Goal: Information Seeking & Learning: Learn about a topic

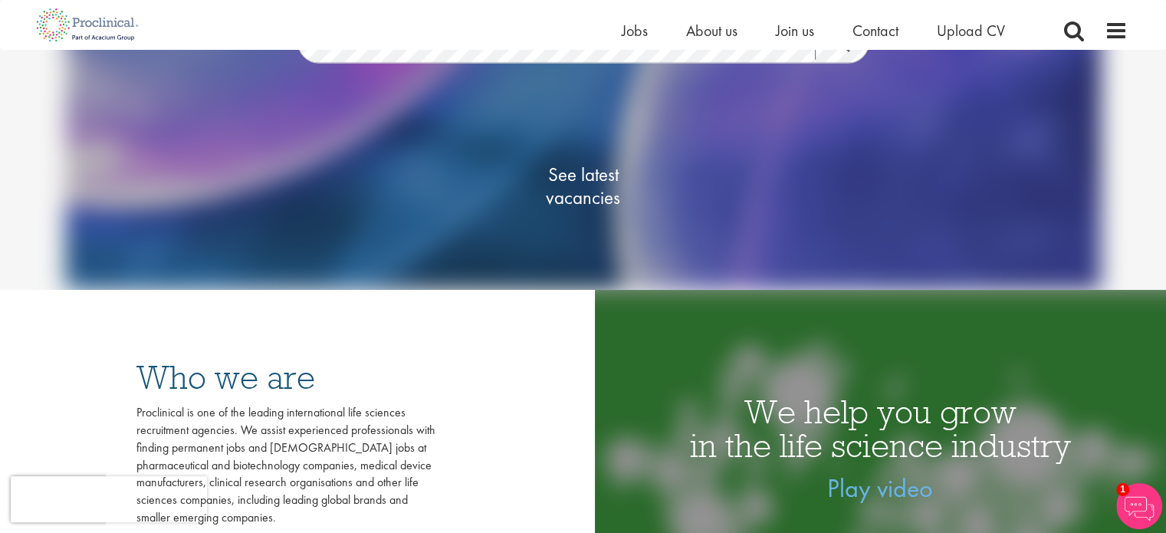
scroll to position [211, 0]
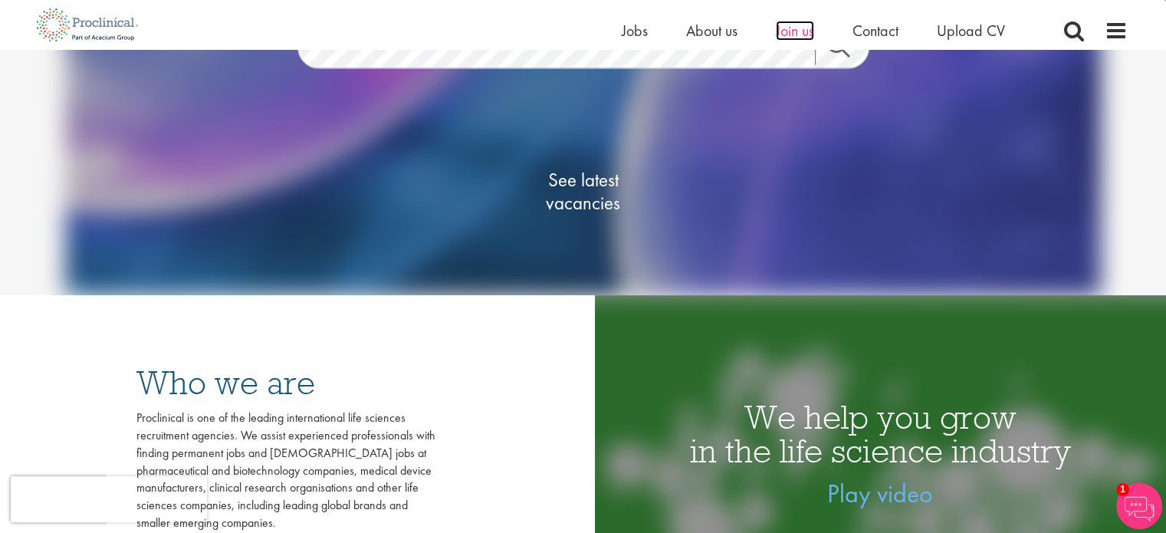
click at [800, 24] on span "Join us" at bounding box center [795, 31] width 38 height 20
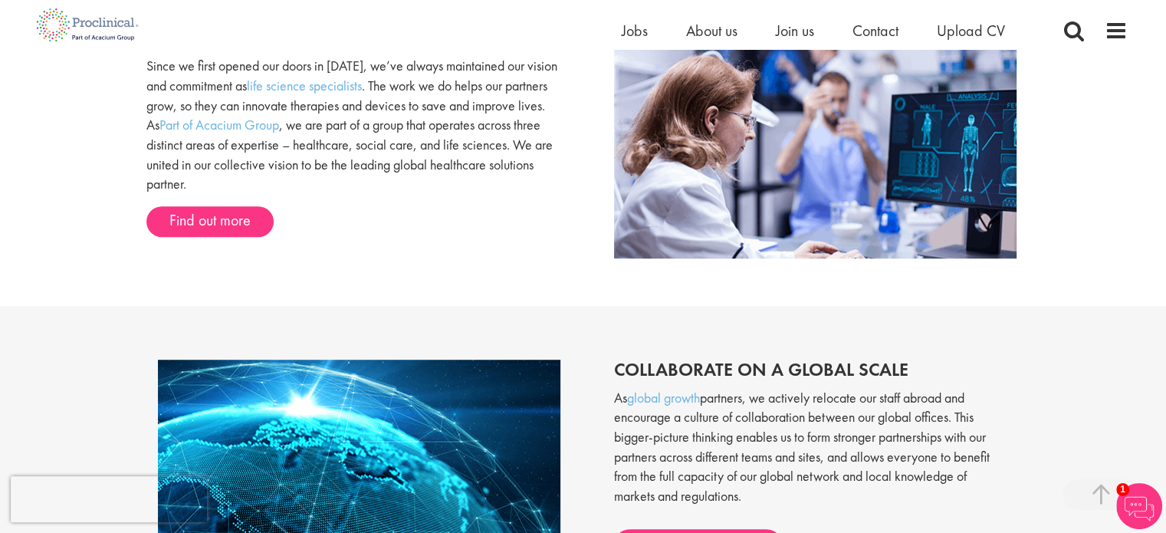
scroll to position [991, 0]
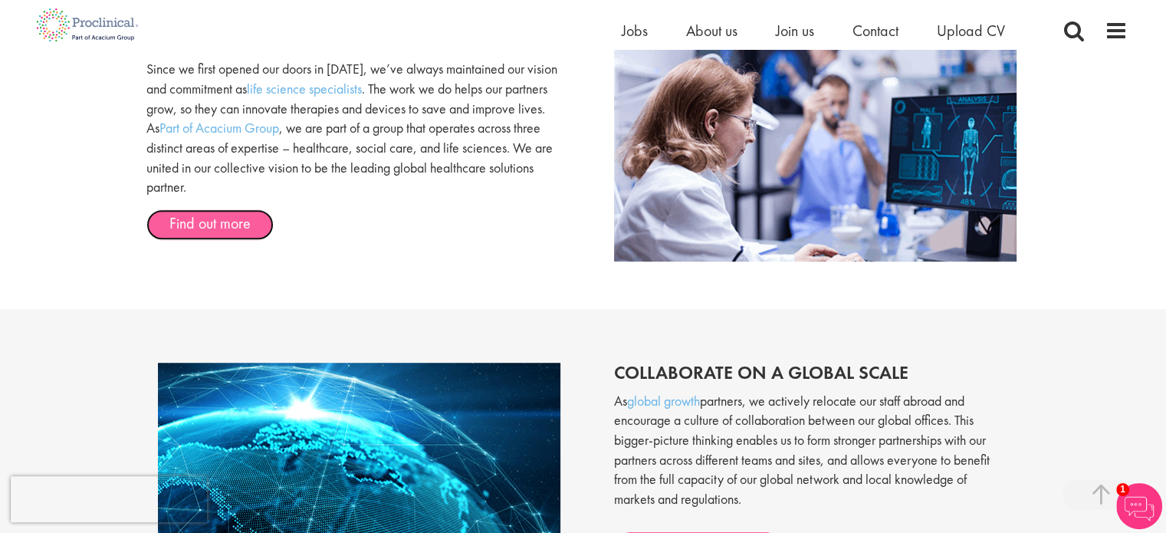
click at [211, 217] on link "Find out more" at bounding box center [209, 224] width 127 height 31
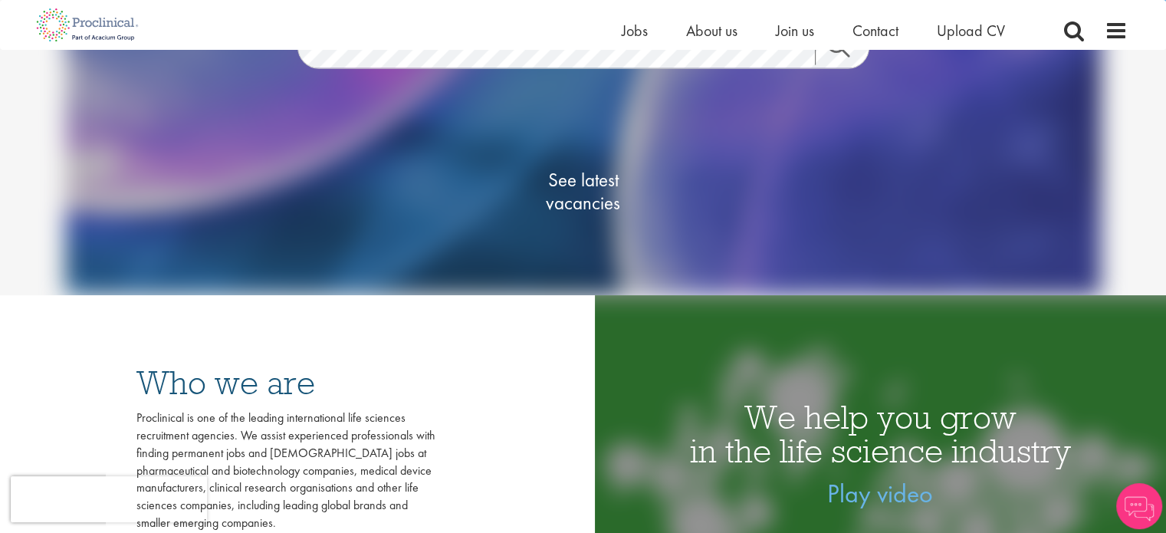
scroll to position [150, 0]
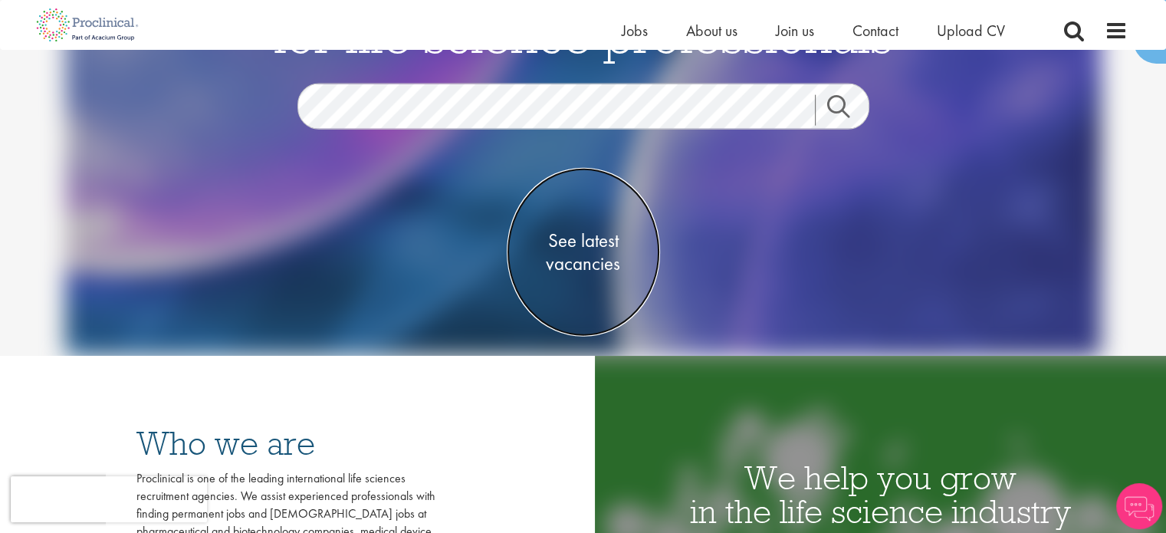
click at [572, 258] on span "See latest vacancies" at bounding box center [583, 252] width 153 height 46
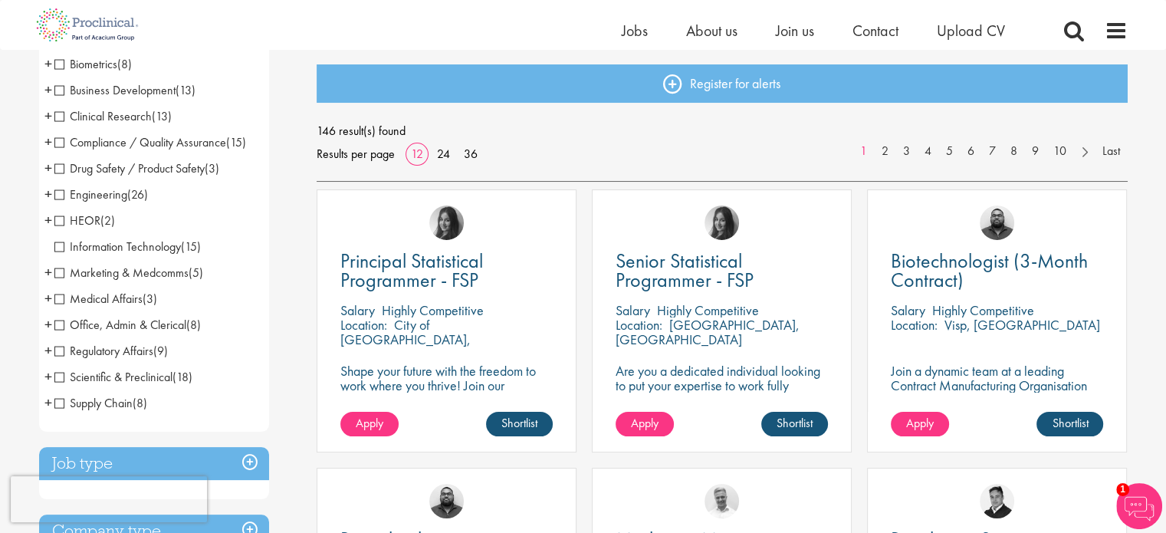
scroll to position [156, 0]
click at [63, 375] on span "Scientific & Preclinical" at bounding box center [113, 377] width 118 height 16
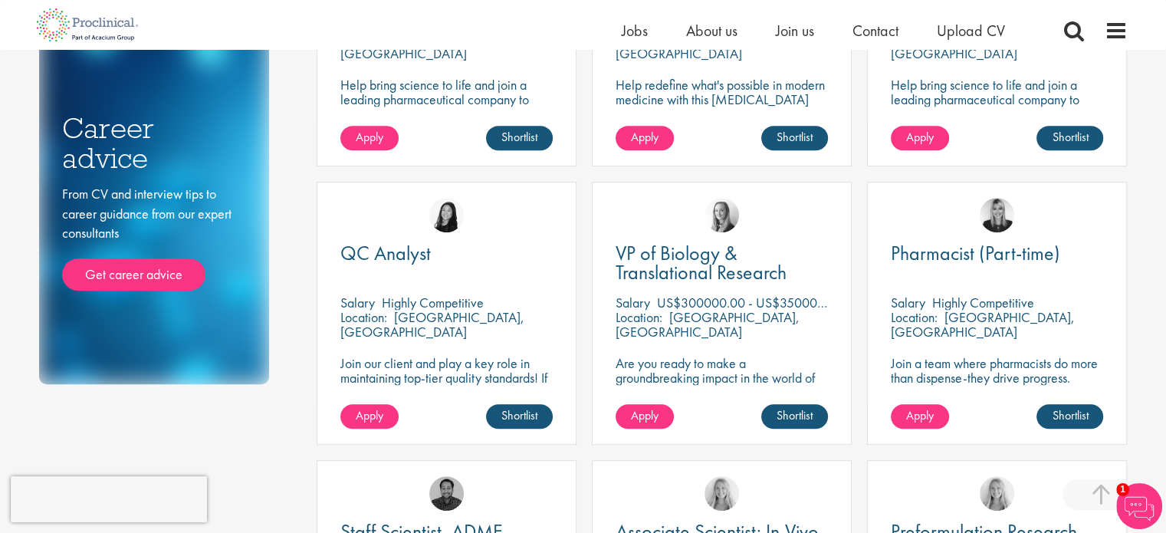
scroll to position [721, 0]
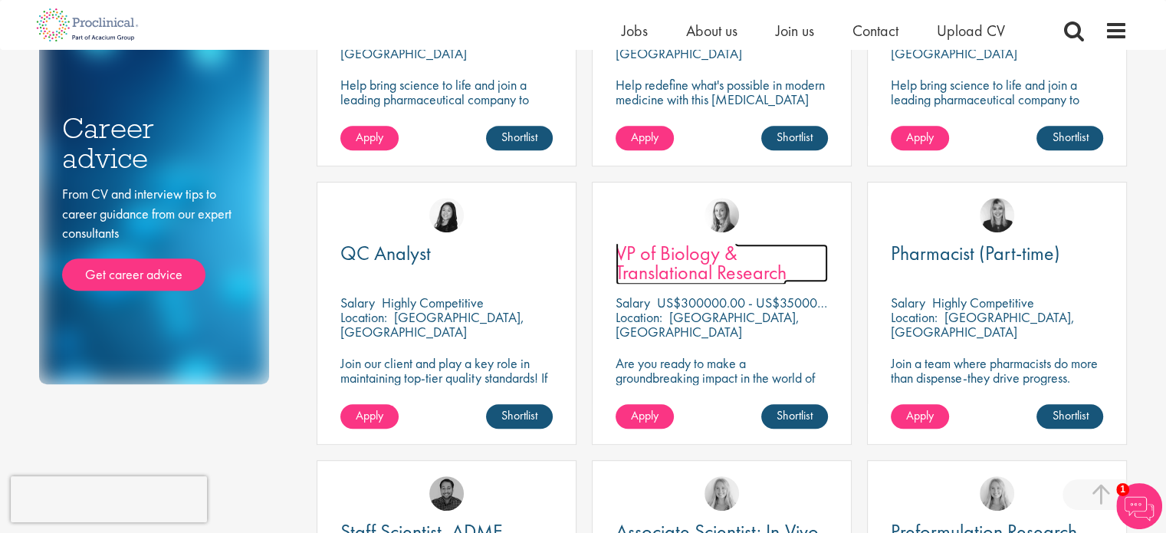
click at [686, 266] on span "VP of Biology & Translational Research" at bounding box center [701, 262] width 171 height 45
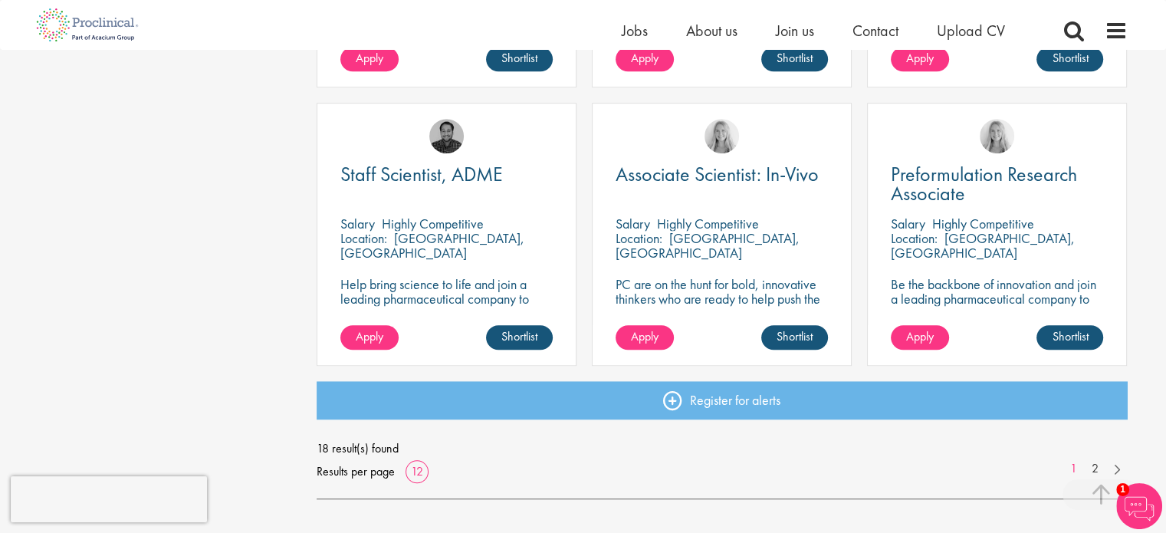
scroll to position [1076, 0]
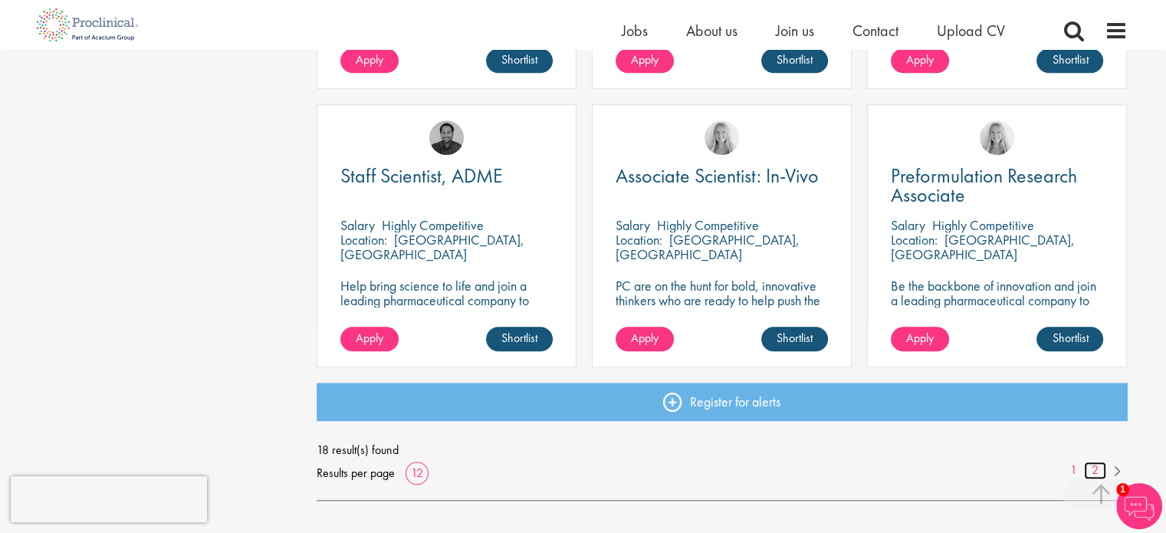
click at [1094, 471] on link "2" at bounding box center [1095, 471] width 22 height 18
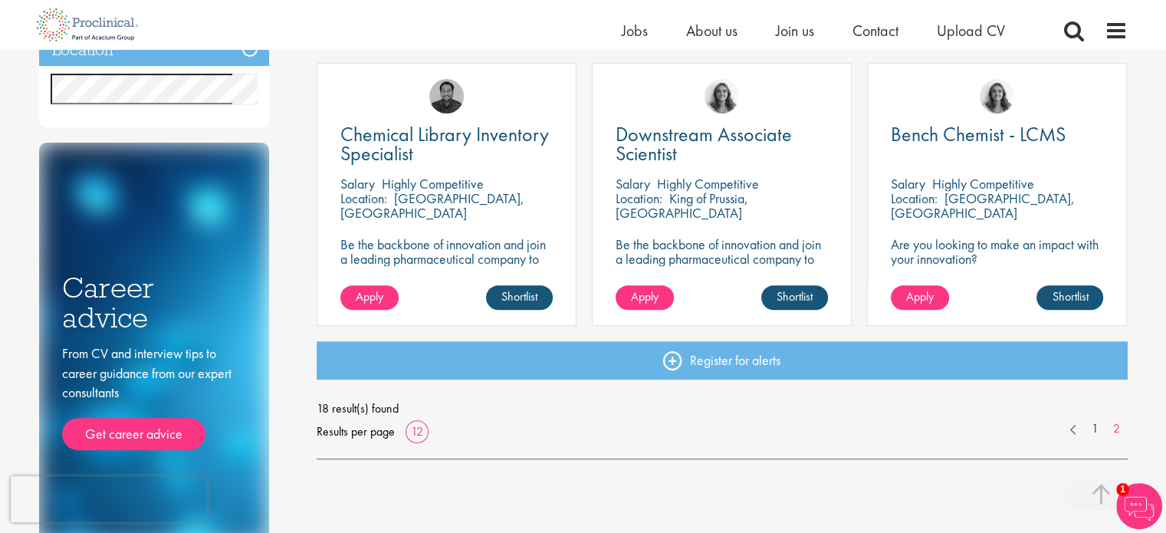
scroll to position [561, 0]
click at [1072, 431] on link at bounding box center [1074, 427] width 22 height 15
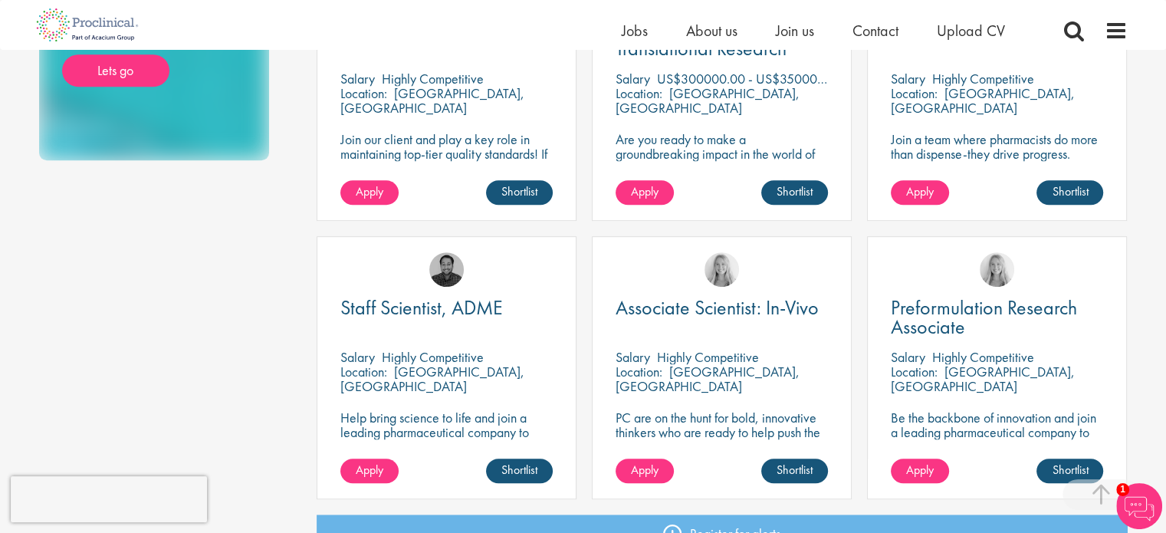
scroll to position [945, 0]
drag, startPoint x: 426, startPoint y: 310, endPoint x: 400, endPoint y: 376, distance: 70.9
click at [400, 376] on p "Wilmington, USA" at bounding box center [432, 379] width 184 height 32
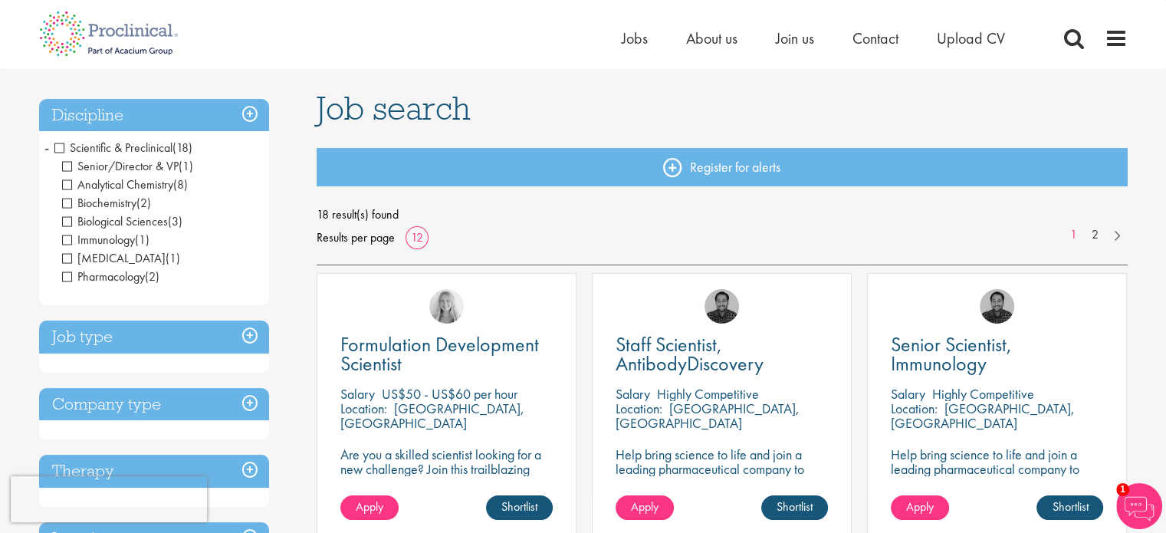
scroll to position [0, 0]
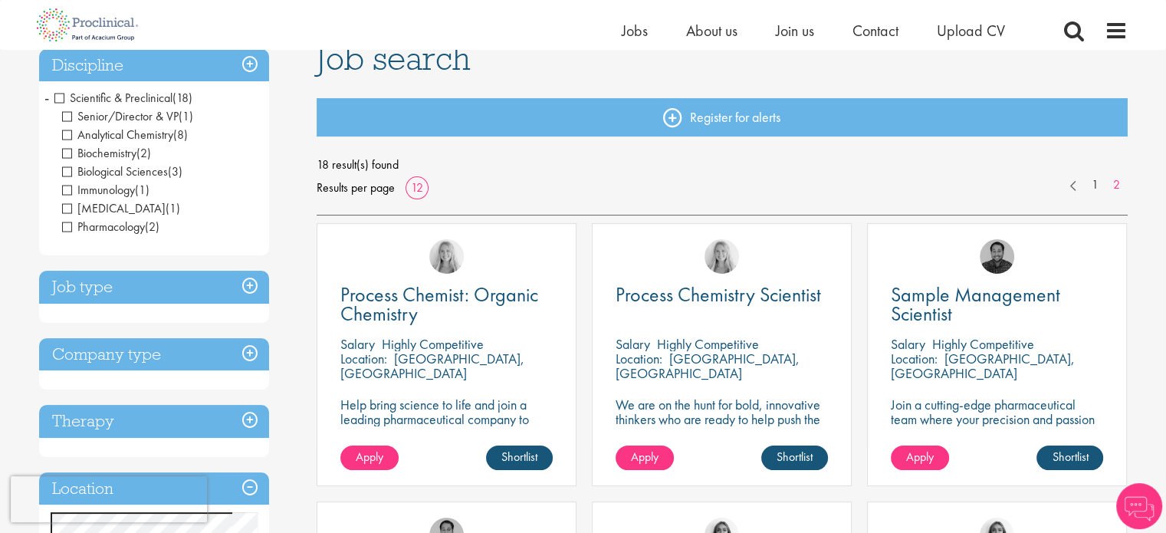
scroll to position [120, 0]
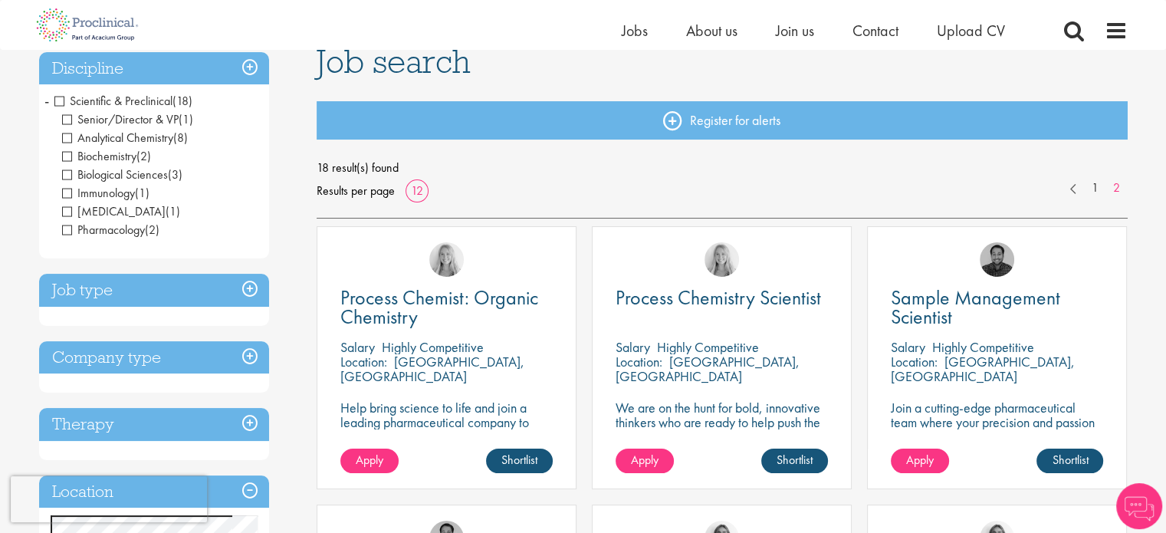
click at [209, 287] on h3 "Job type" at bounding box center [154, 290] width 230 height 33
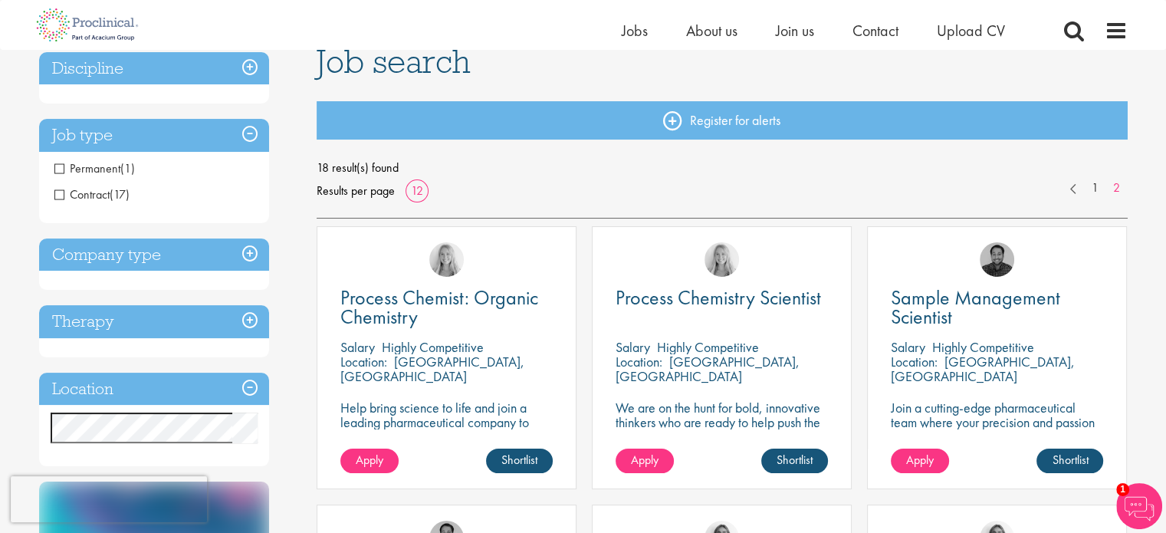
click at [227, 262] on h3 "Company type" at bounding box center [154, 254] width 230 height 33
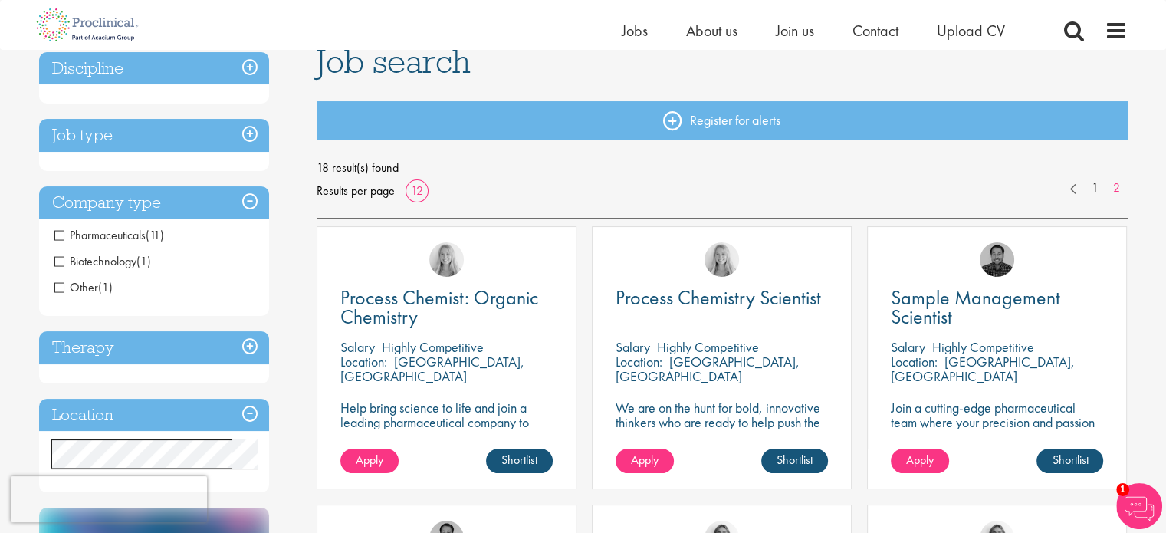
click at [224, 355] on h3 "Therapy" at bounding box center [154, 347] width 230 height 33
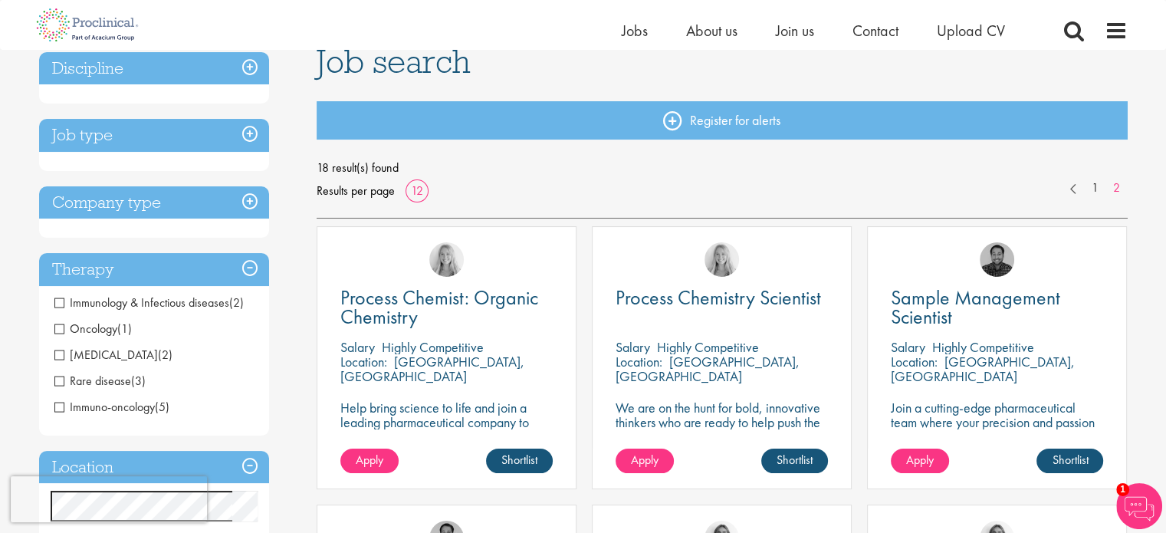
scroll to position [0, 0]
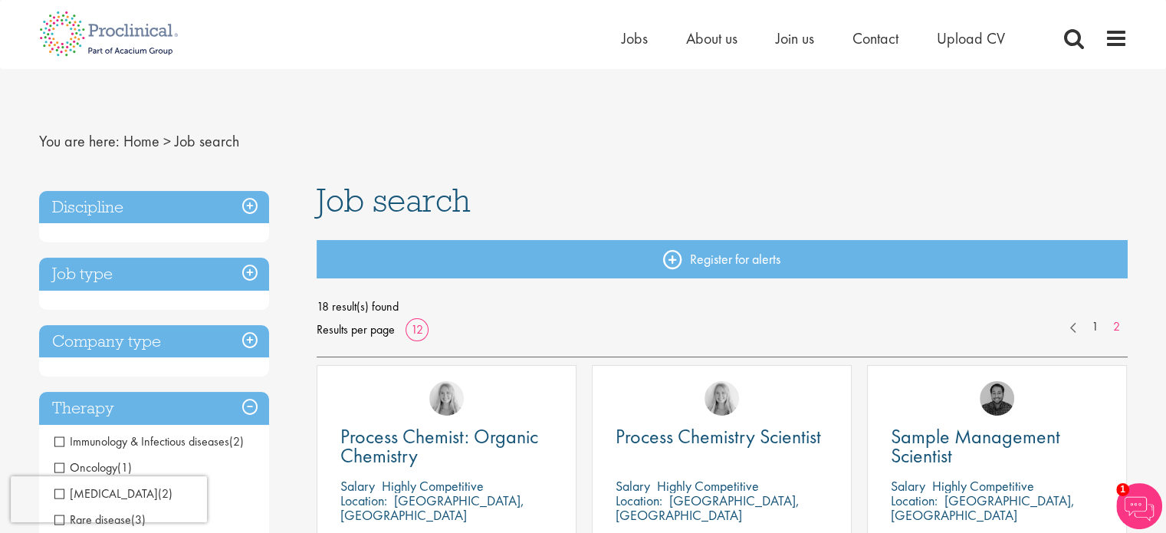
click at [123, 207] on h3 "Discipline" at bounding box center [154, 207] width 230 height 33
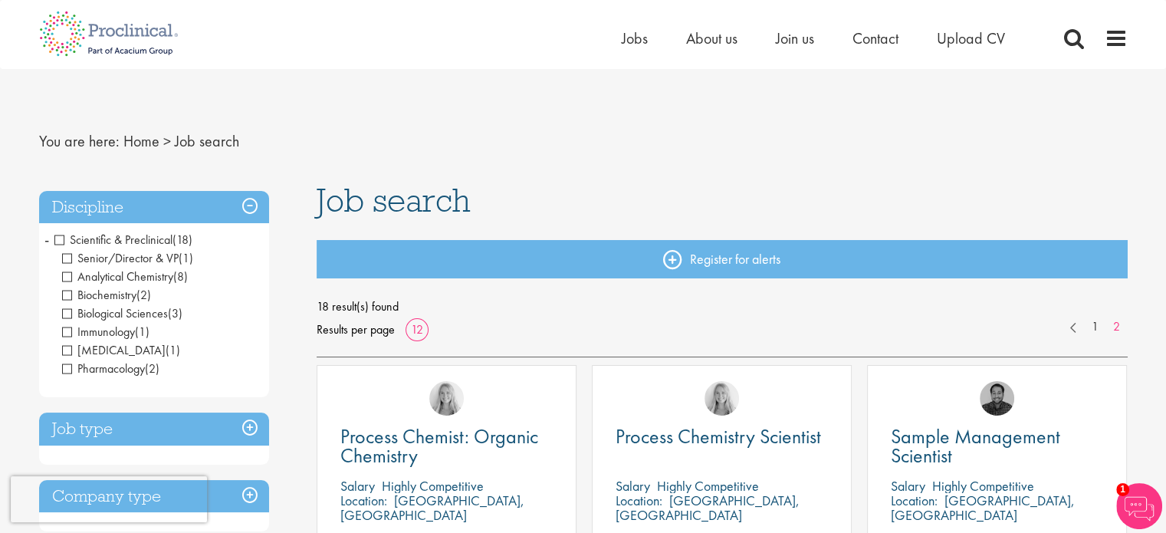
click at [59, 236] on span "Scientific & Preclinical" at bounding box center [113, 240] width 118 height 16
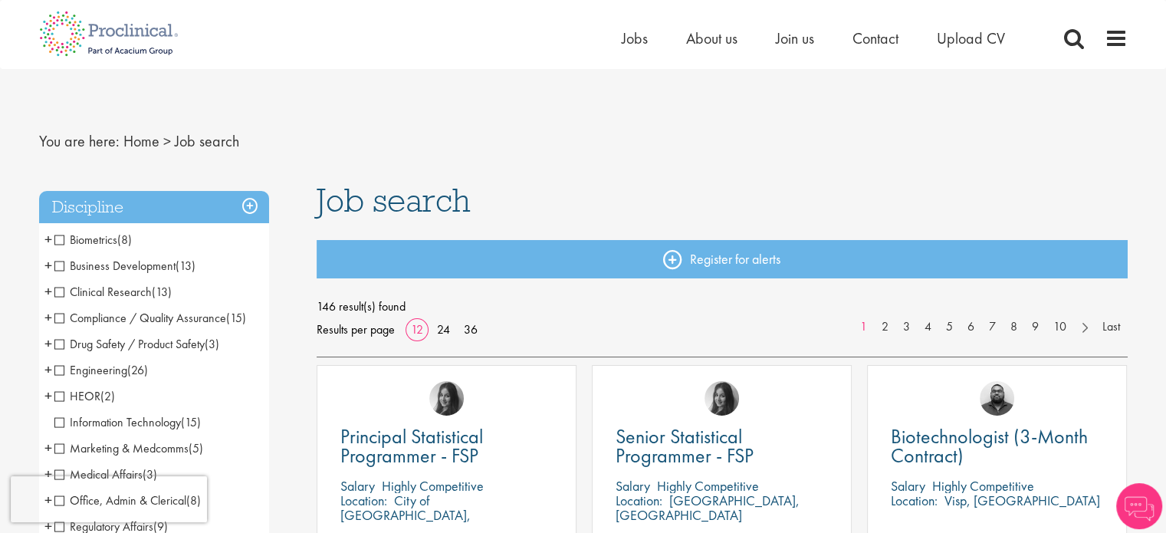
click at [58, 343] on span "Drug Safety / Product Safety" at bounding box center [129, 344] width 150 height 16
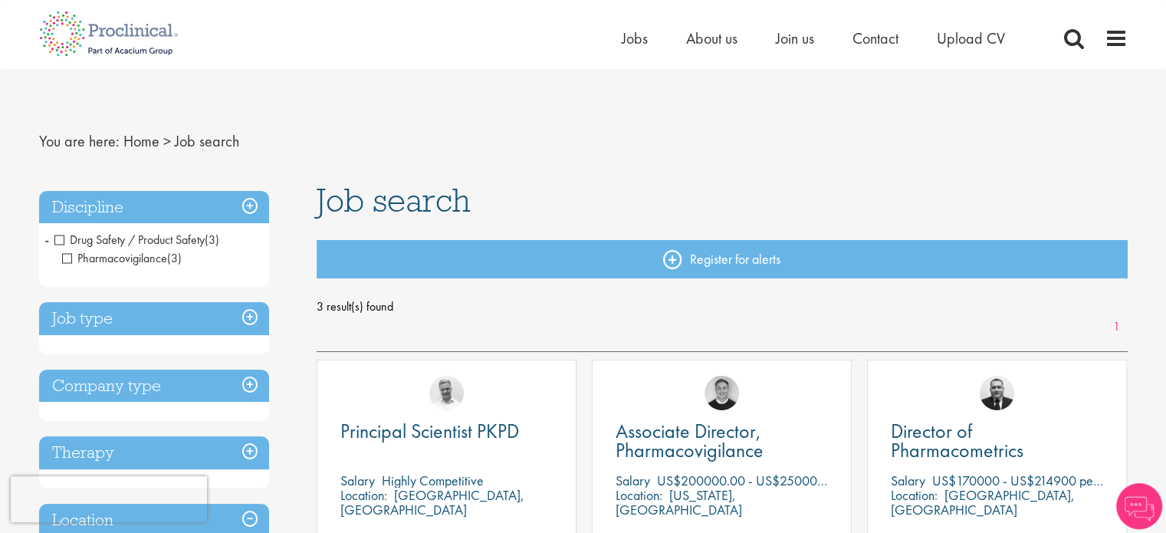
click at [62, 237] on span "Drug Safety / Product Safety" at bounding box center [129, 240] width 150 height 16
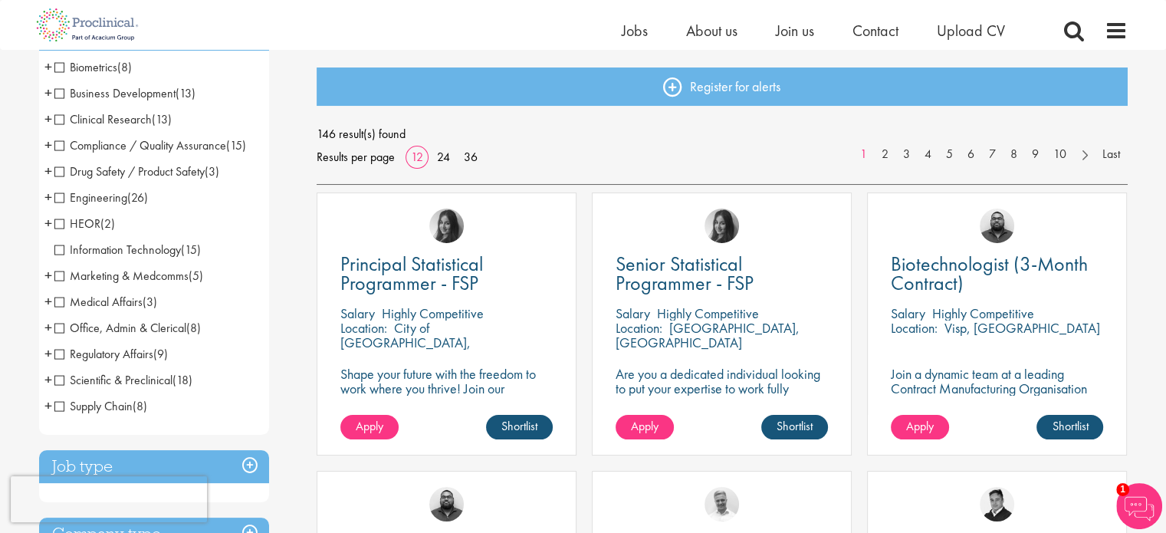
scroll to position [153, 0]
click at [60, 117] on span "Clinical Research" at bounding box center [102, 119] width 97 height 16
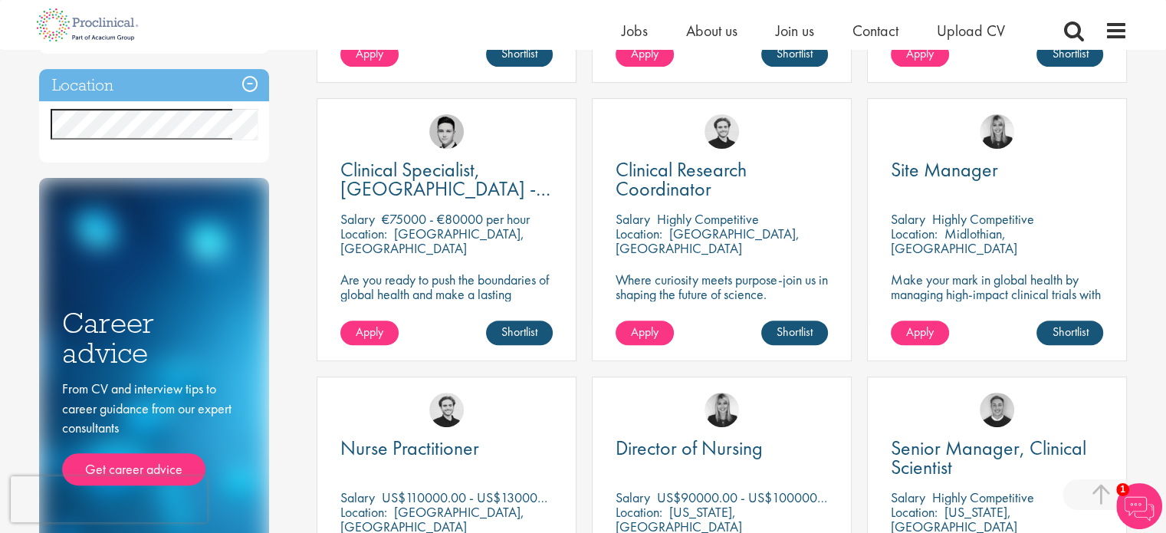
scroll to position [471, 0]
